Goal: Information Seeking & Learning: Check status

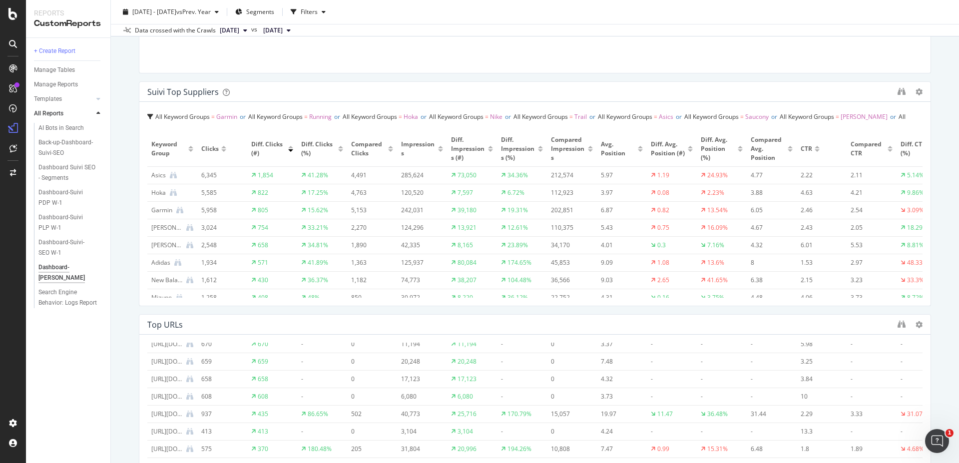
scroll to position [284, 0]
